Goal: Find contact information: Find contact information

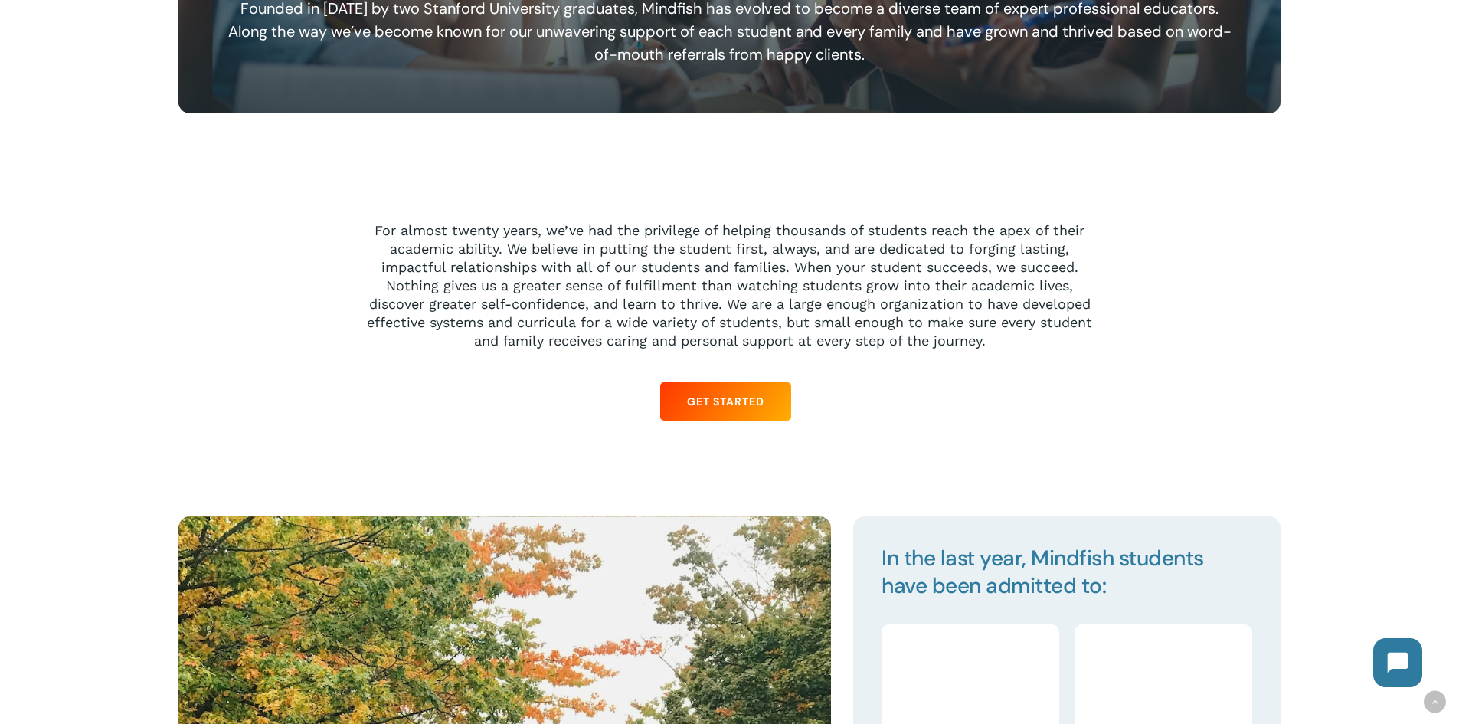
scroll to position [1455, 0]
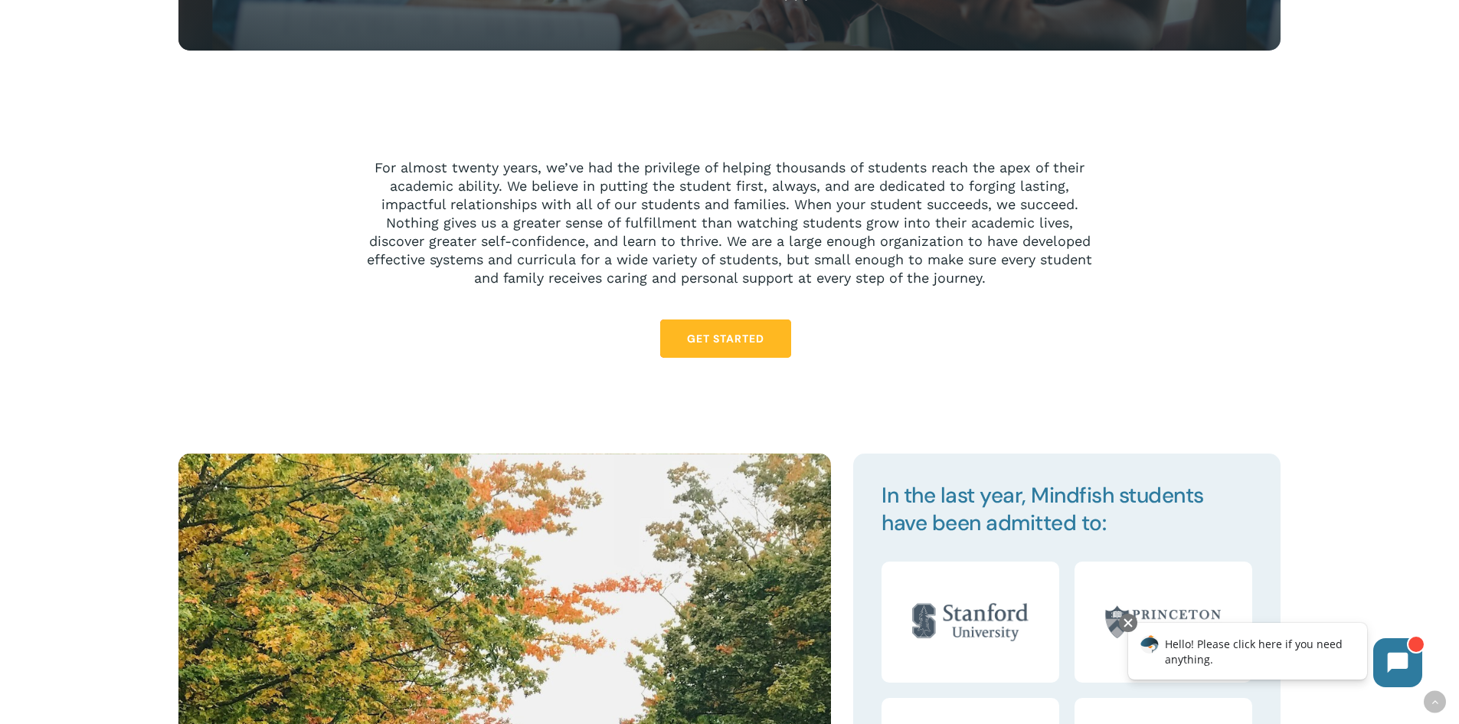
click at [730, 351] on link "Get Started" at bounding box center [725, 338] width 131 height 38
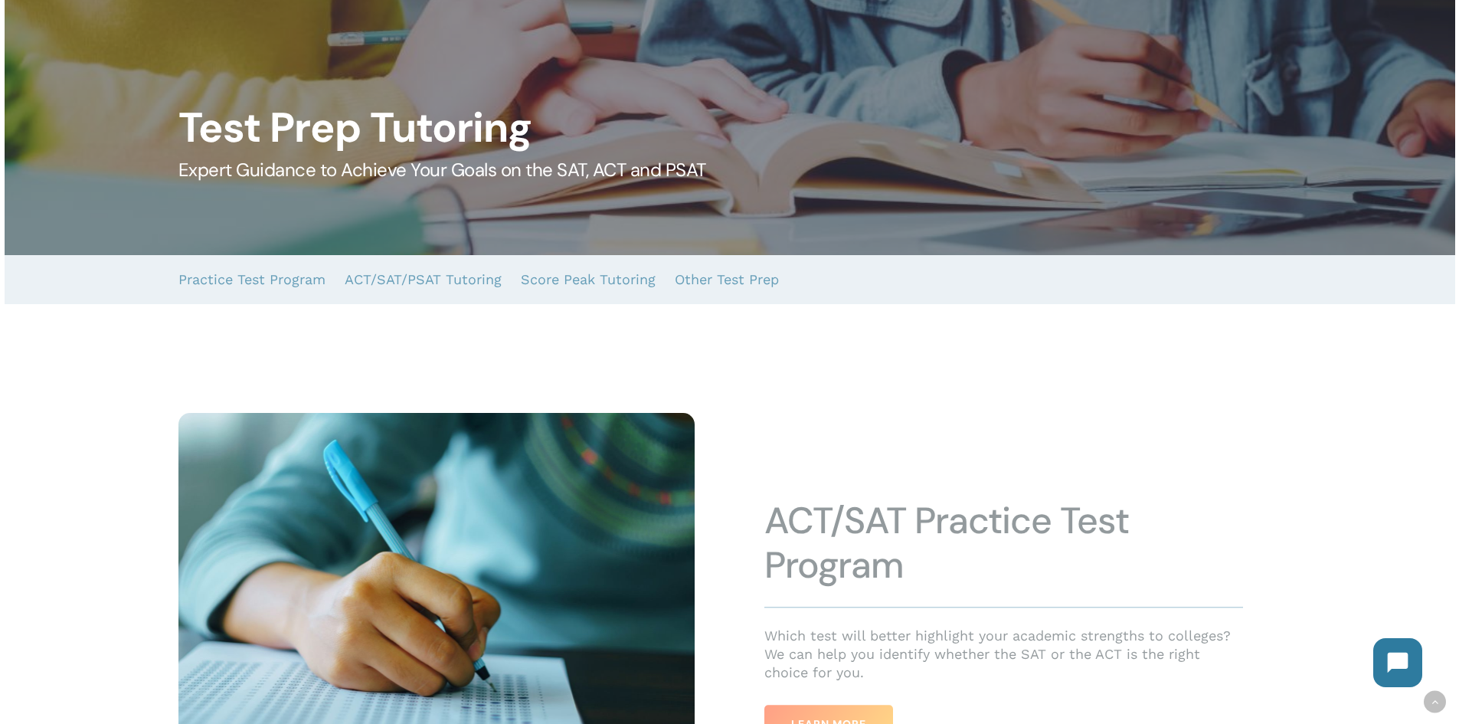
scroll to position [306, 0]
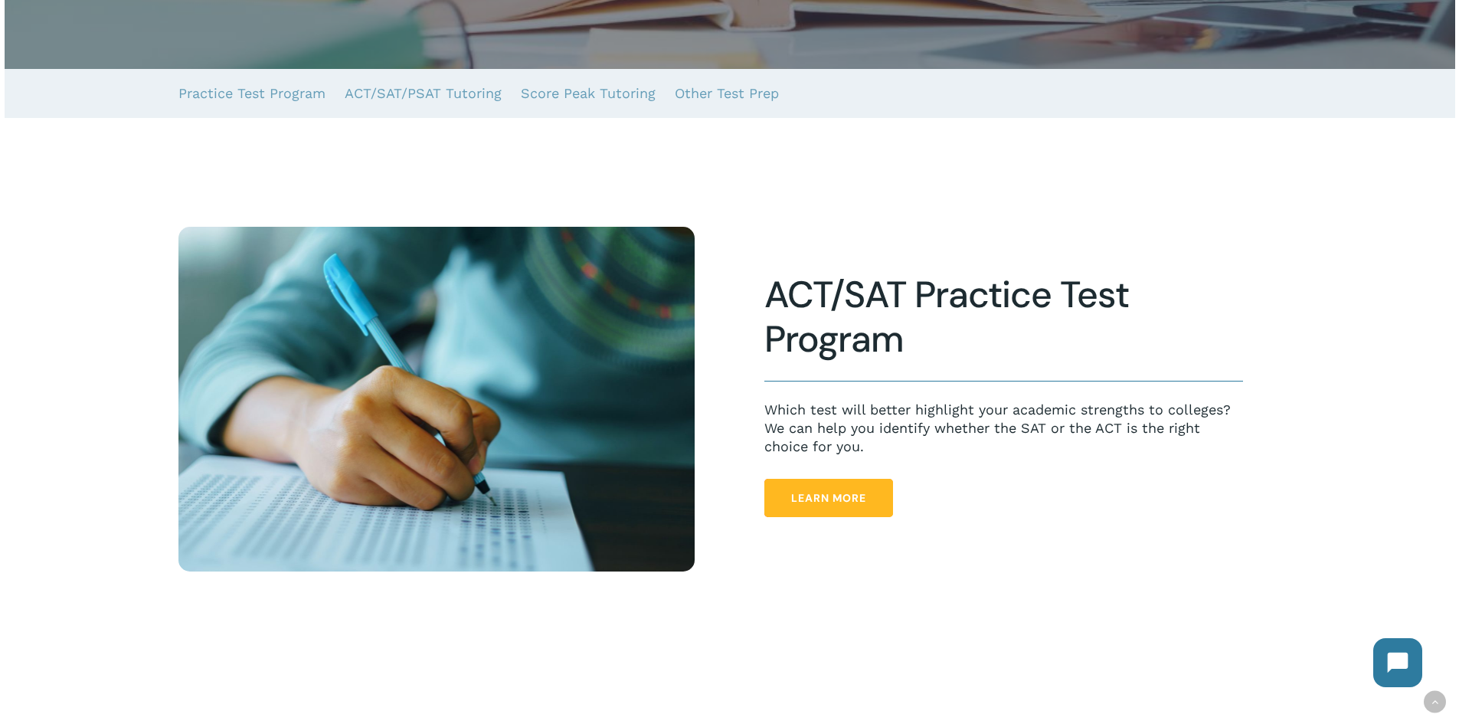
click at [847, 504] on span "Learn More" at bounding box center [828, 497] width 75 height 15
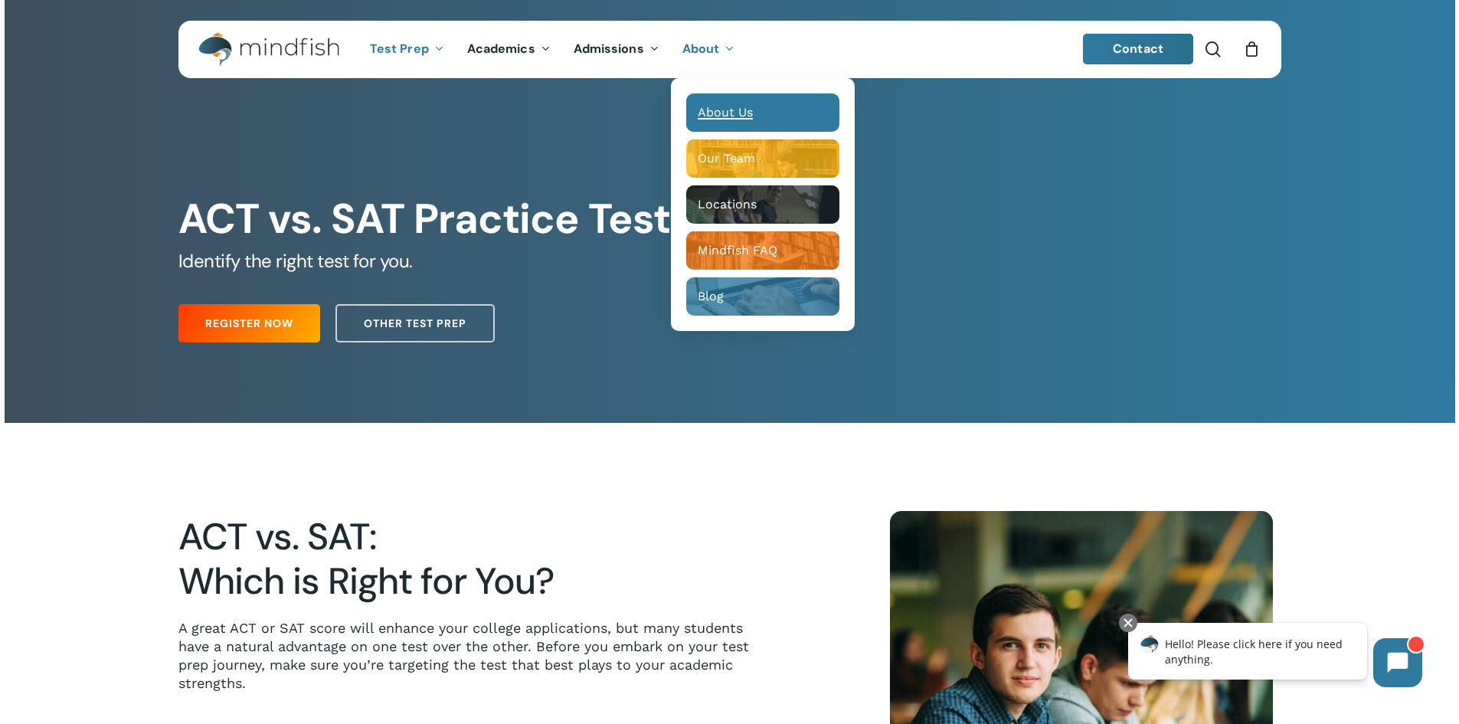
click at [723, 107] on span "About Us" at bounding box center [725, 112] width 55 height 15
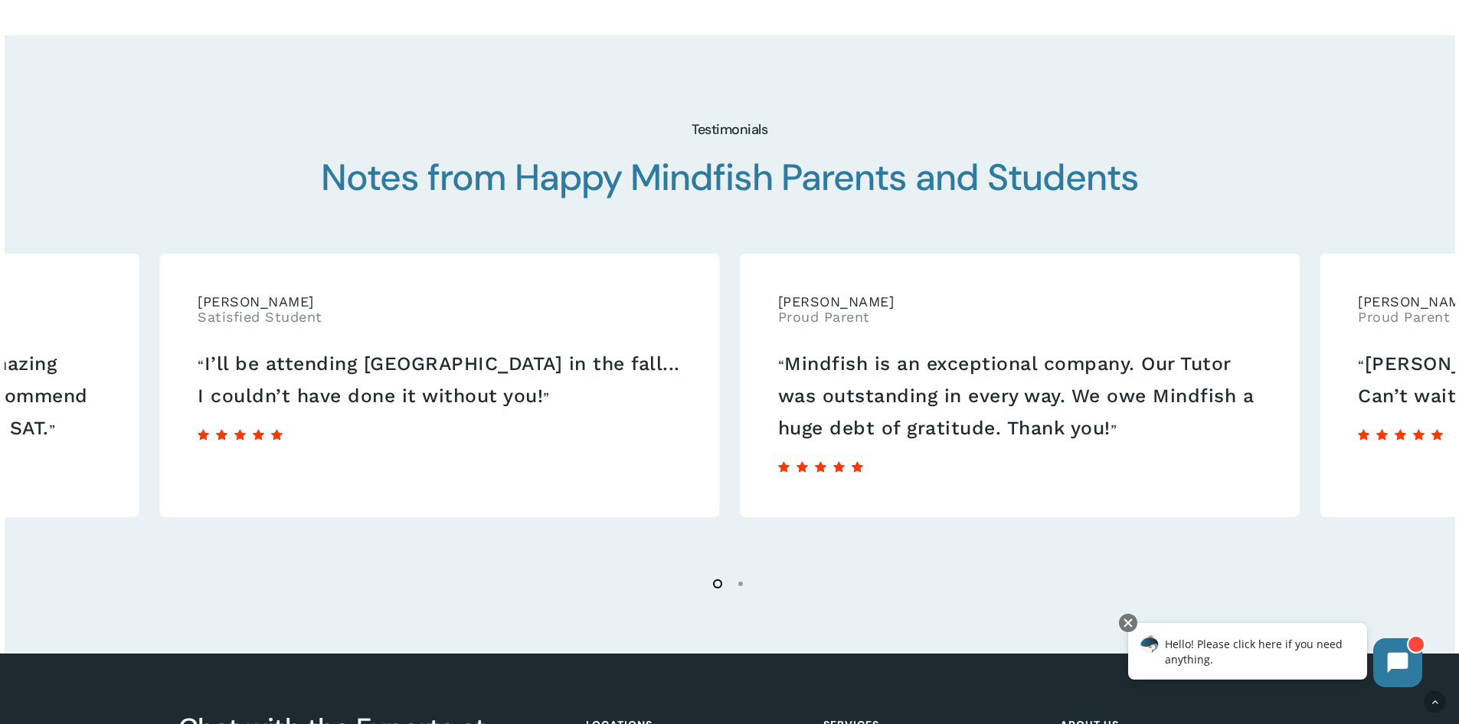
scroll to position [2772, 0]
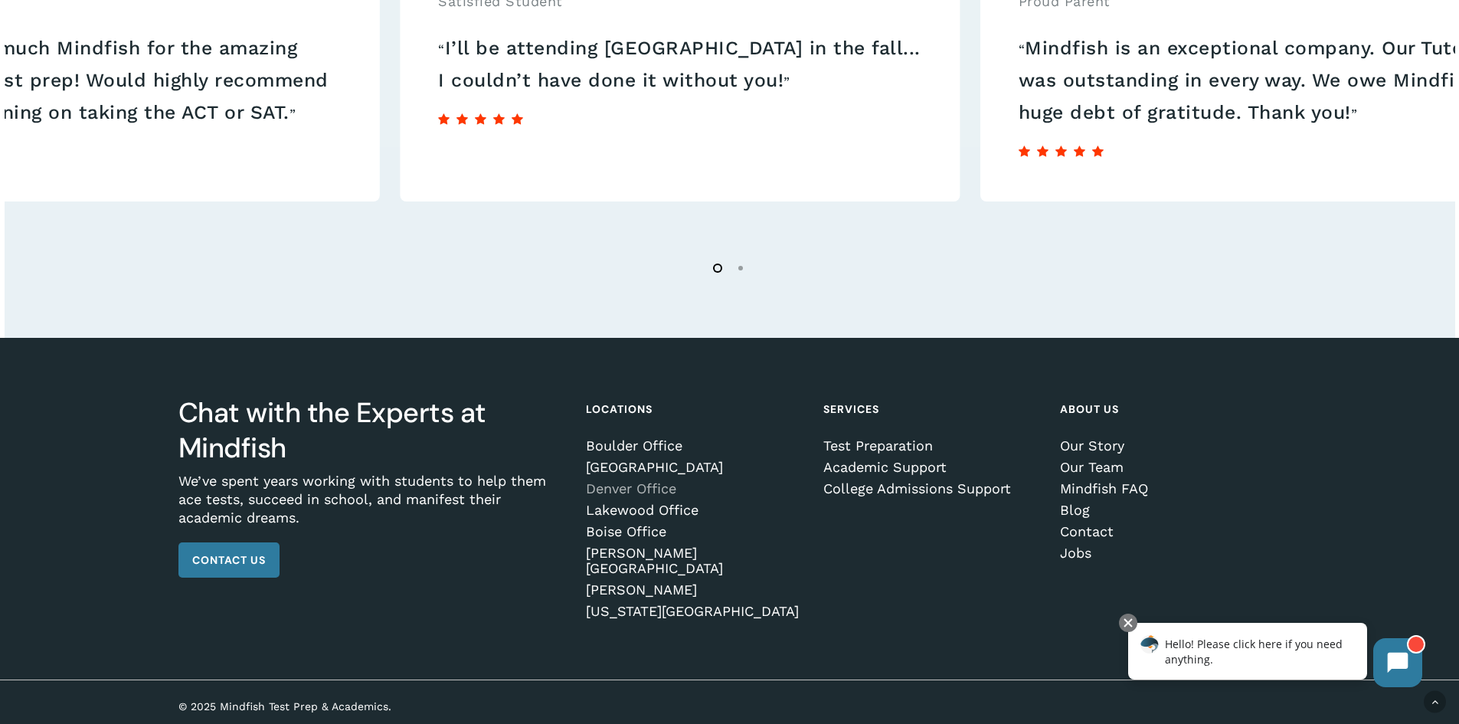
click at [662, 492] on link "Denver Office" at bounding box center [693, 488] width 215 height 15
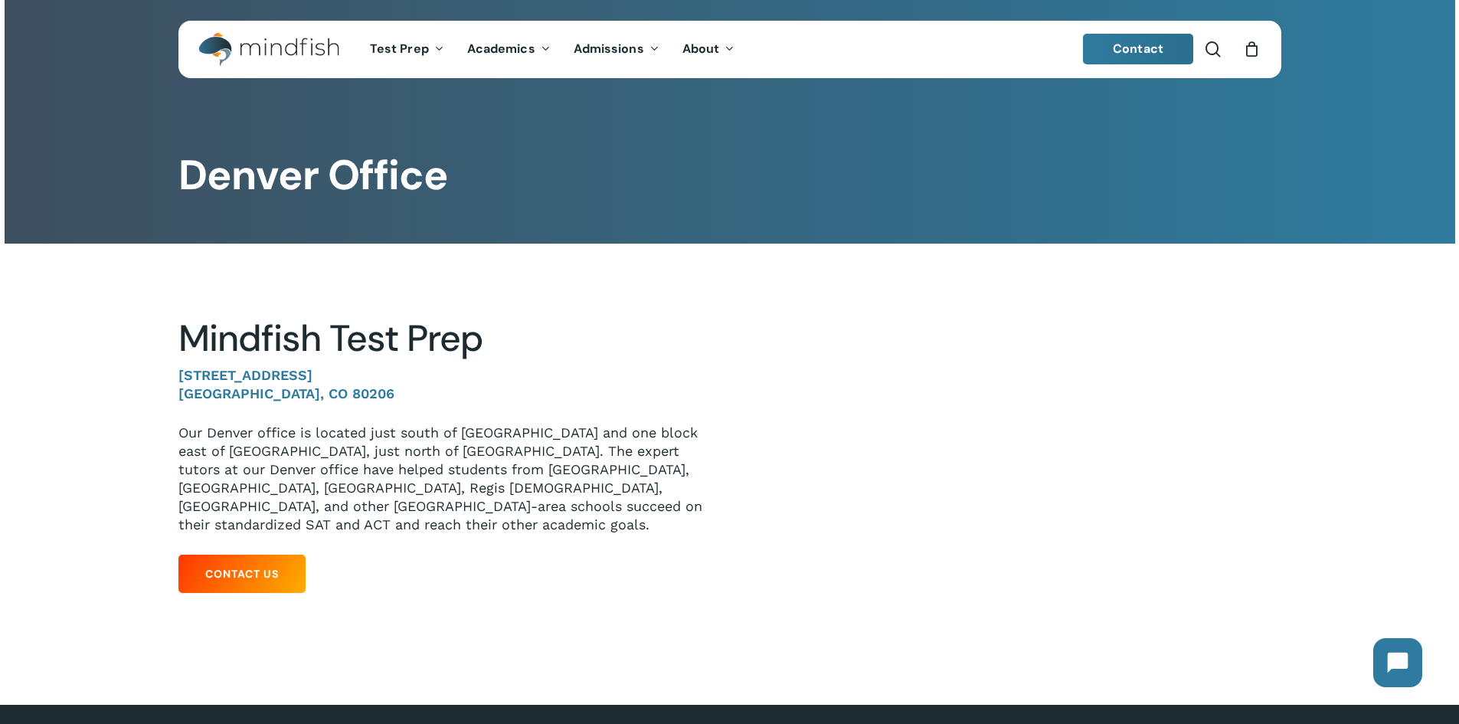
click at [587, 377] on p "1633 Fillmore St. #412 Denver, CO 80206" at bounding box center [442, 394] width 528 height 57
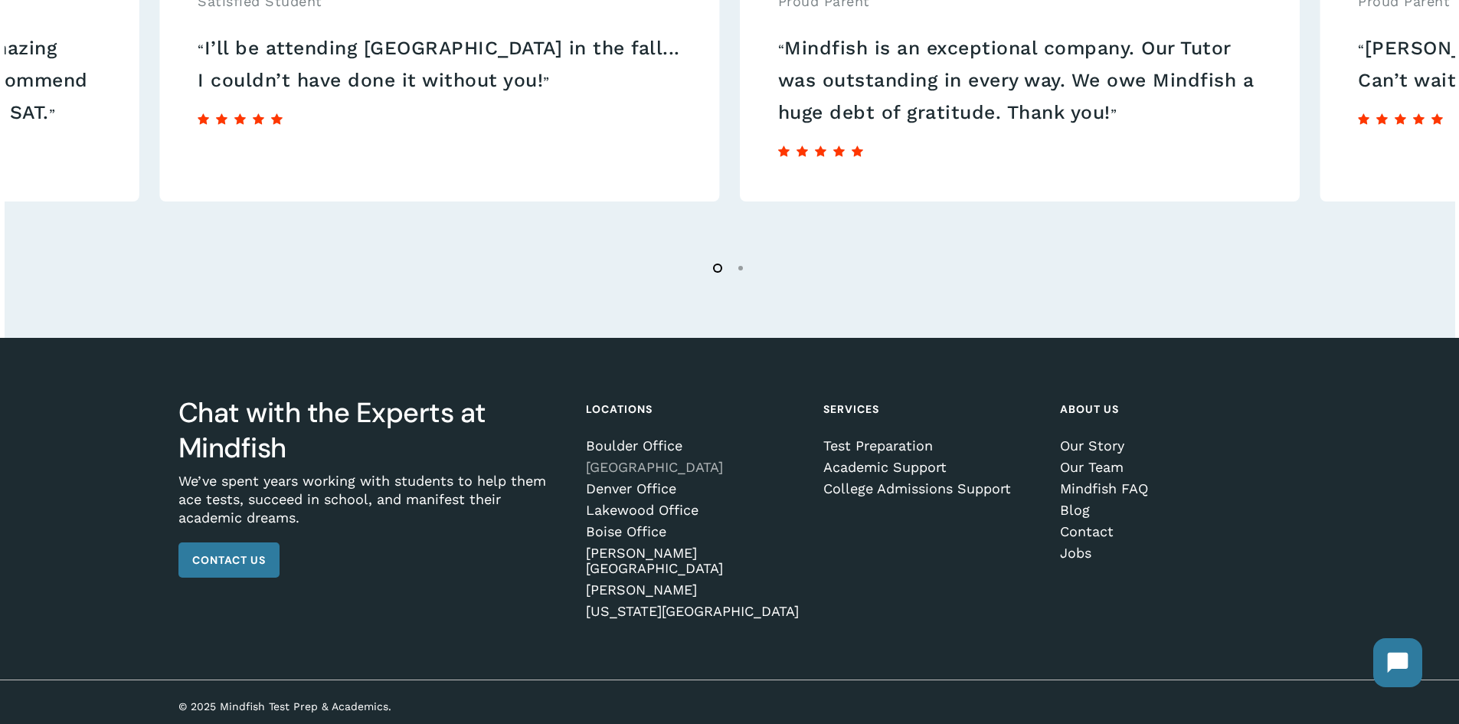
click at [673, 475] on link "[GEOGRAPHIC_DATA]" at bounding box center [693, 467] width 215 height 15
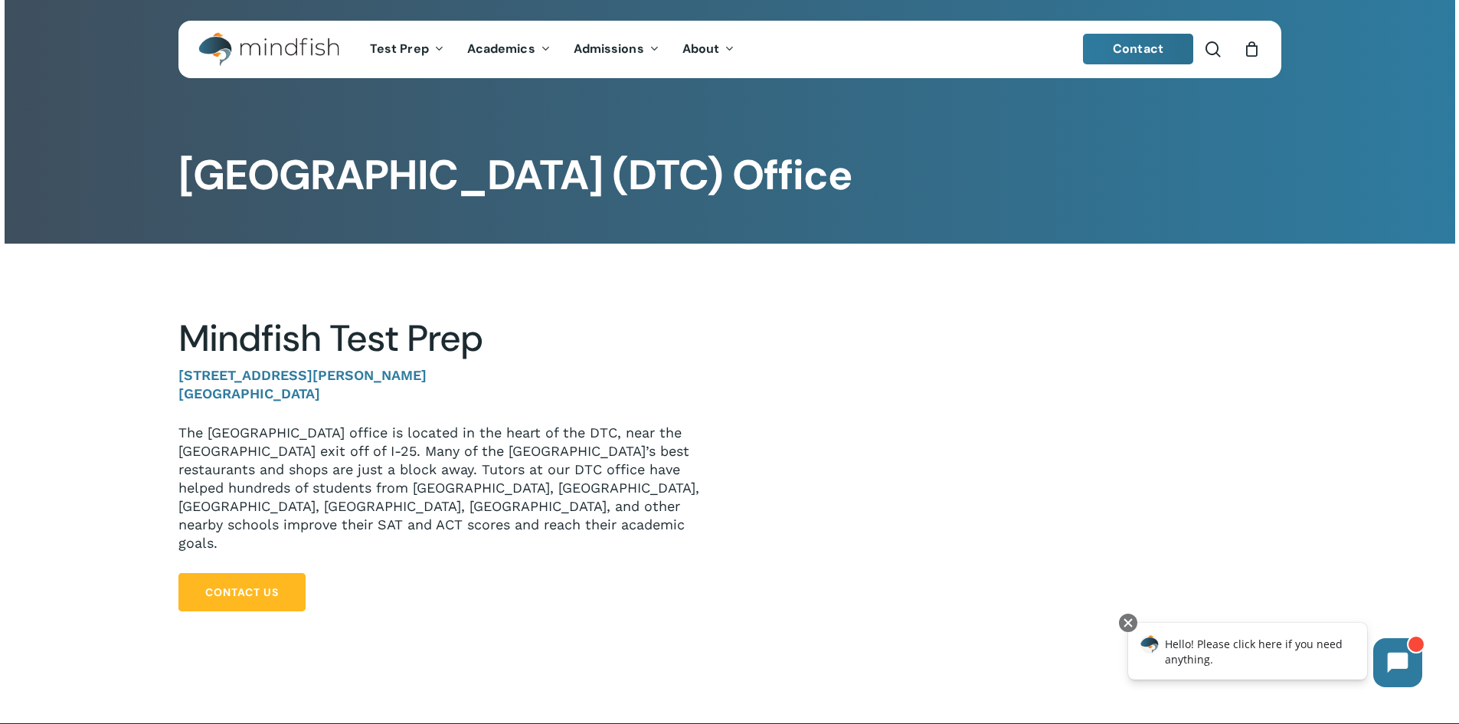
click at [267, 582] on link "Contact Us" at bounding box center [241, 592] width 127 height 38
click at [255, 583] on link "Contact Us" at bounding box center [241, 592] width 127 height 38
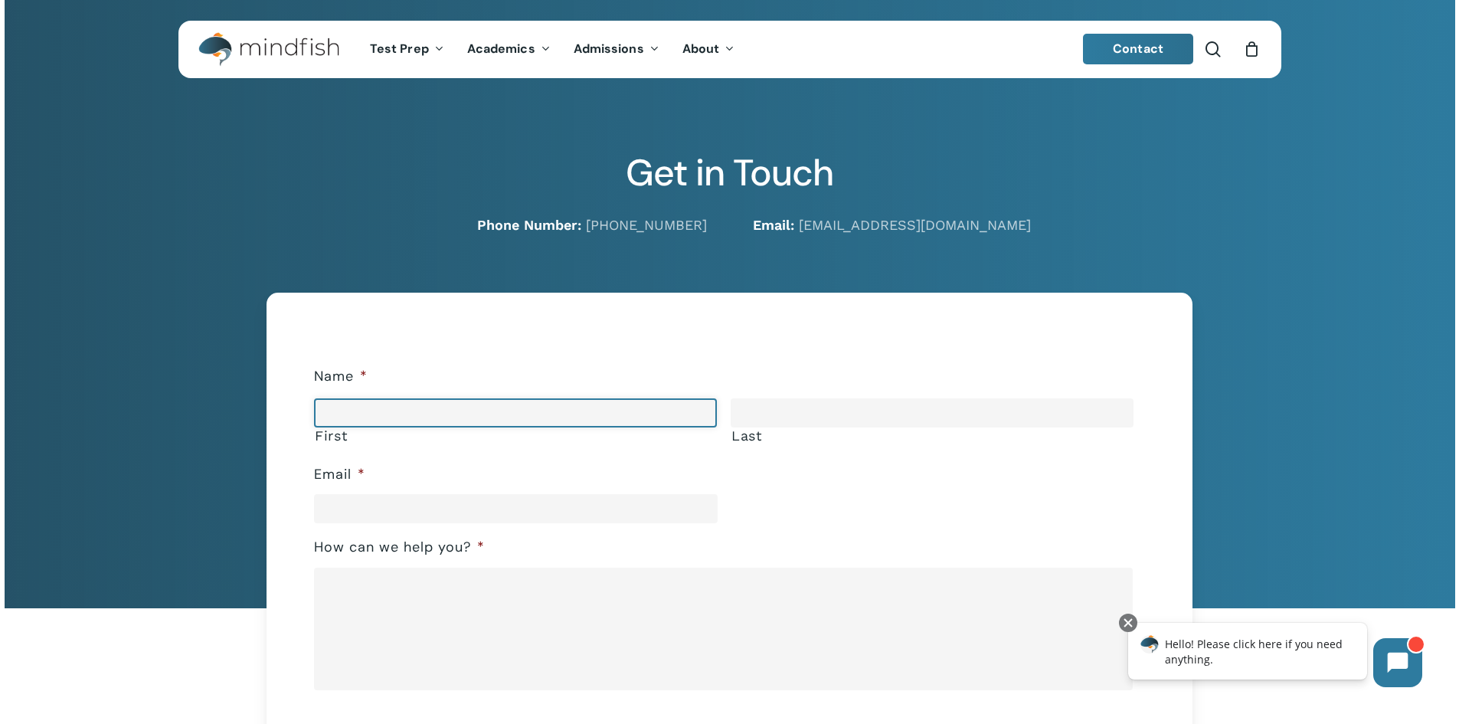
click at [370, 404] on input "First" at bounding box center [515, 412] width 403 height 29
type input "*****"
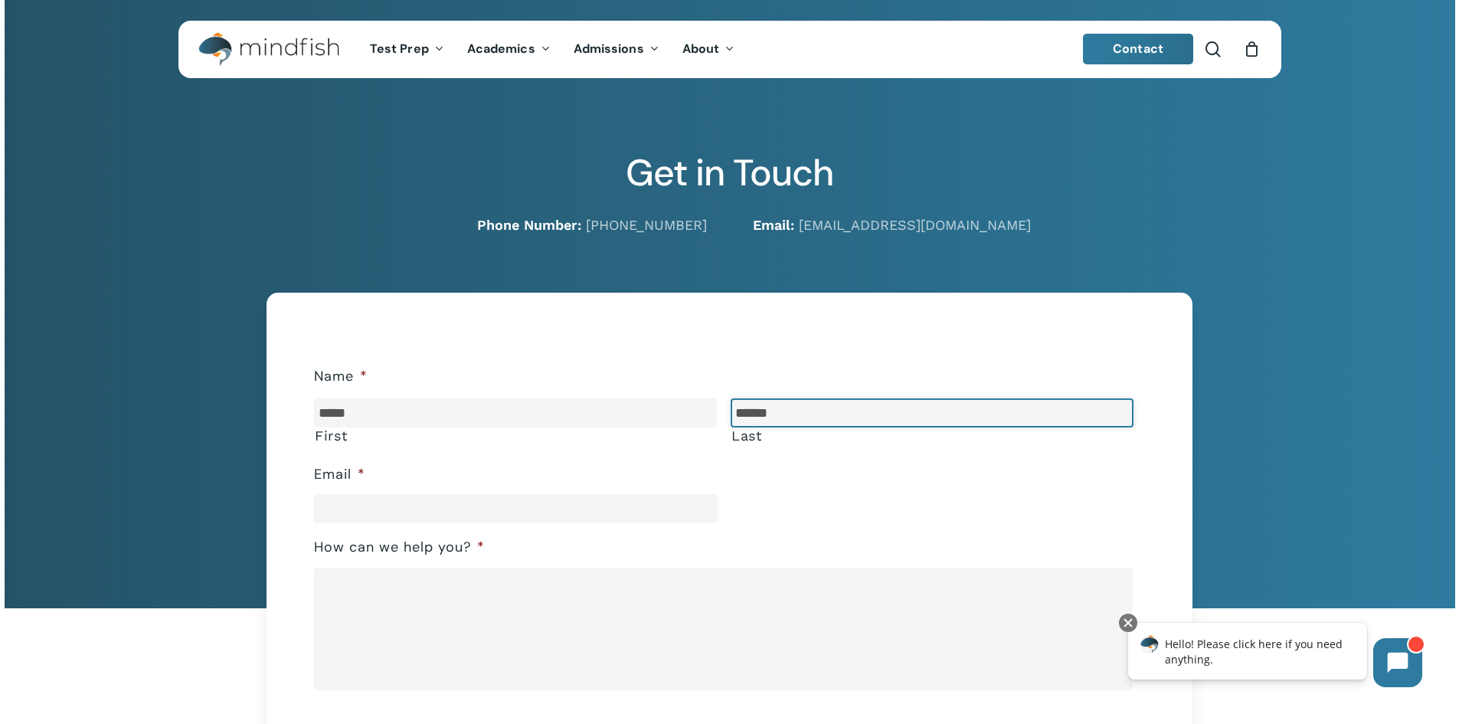
type input "******"
